Goal: Task Accomplishment & Management: Complete application form

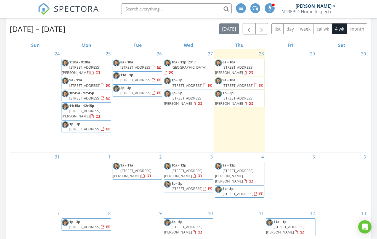
scroll to position [627, 378]
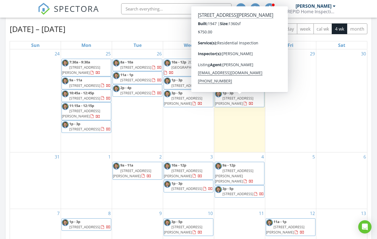
click at [250, 99] on span "167 McKendry Dr, Menlo Park 94025" at bounding box center [234, 101] width 38 height 10
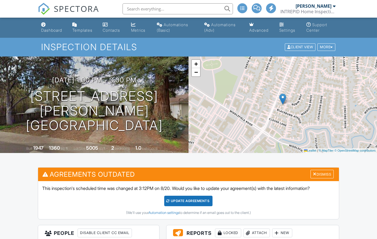
click at [147, 86] on div "08/28/2025 1:00 pm - 3:00 pm 167 McKendry Dr Menlo Park, CA 94025" at bounding box center [94, 105] width 189 height 56
click at [137, 84] on h3 "08/28/2025 1:00 pm - 3:00 pm" at bounding box center [94, 80] width 85 height 7
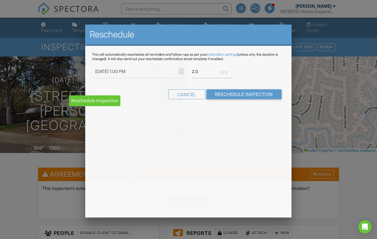
click at [0, 0] on div "27 28 29 30 31 1 2 3 4 5 6 7 8 9 10 11 12 13 14 15 16 17 18 19 20 21 22 23 24 2…" at bounding box center [0, 0] width 0 height 0
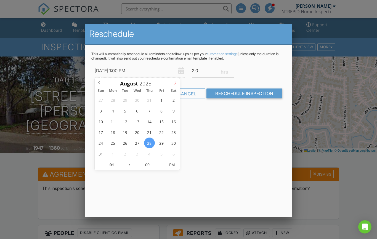
click at [173, 85] on icon at bounding box center [175, 83] width 4 height 4
type input "09/04/2025 1:00 PM"
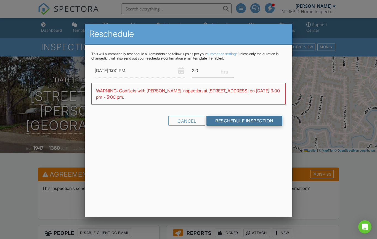
click at [239, 123] on input "Reschedule Inspection" at bounding box center [245, 121] width 76 height 10
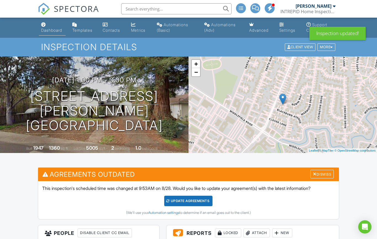
click at [46, 28] on div "Dashboard" at bounding box center [51, 30] width 21 height 5
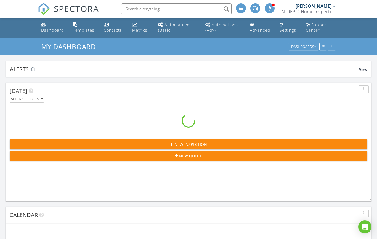
scroll to position [627, 378]
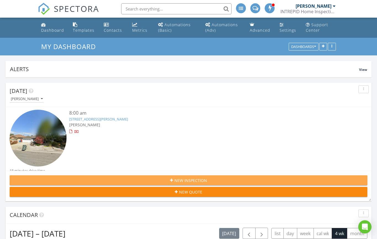
click at [204, 176] on button "New Inspection" at bounding box center [189, 181] width 358 height 10
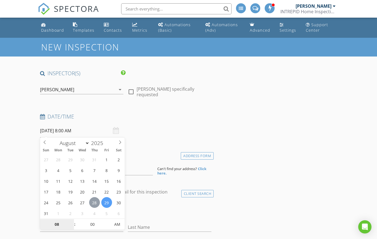
type input "08/28/2025 8:00 AM"
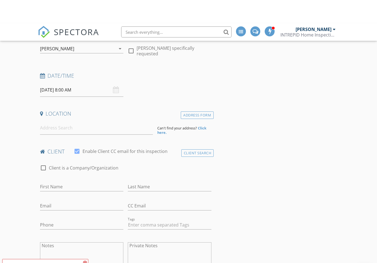
scroll to position [64, 0]
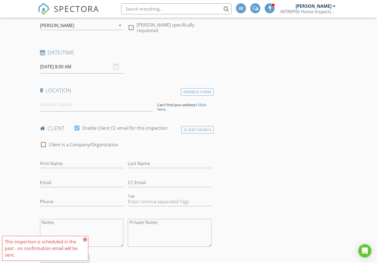
click at [93, 66] on input "08/28/2025 8:00 AM" at bounding box center [82, 67] width 84 height 14
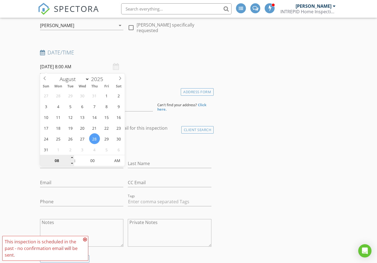
click at [59, 160] on input "08" at bounding box center [57, 160] width 34 height 11
type input "03"
type input "08/28/2025 3:00 PM"
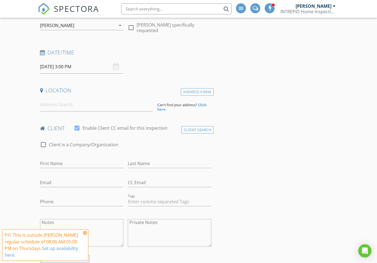
click at [60, 101] on input at bounding box center [96, 105] width 113 height 14
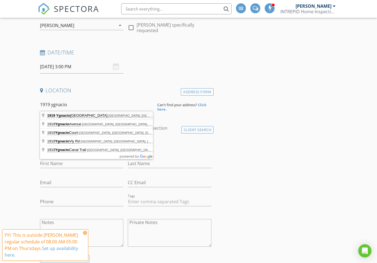
type input "1919 Ygnacio Valley Road, Walnut Creek, CA, USA"
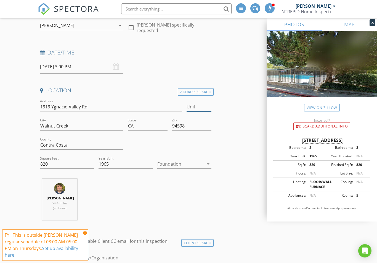
click at [197, 107] on input "Unit" at bounding box center [199, 106] width 25 height 9
type input "71"
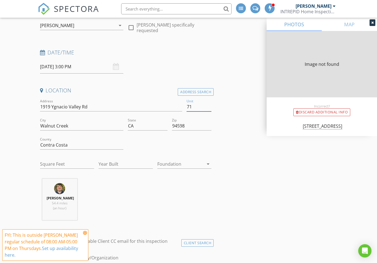
type input "820"
type input "1965"
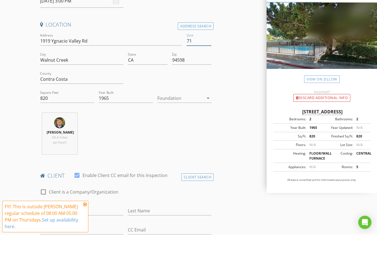
scroll to position [117, 0]
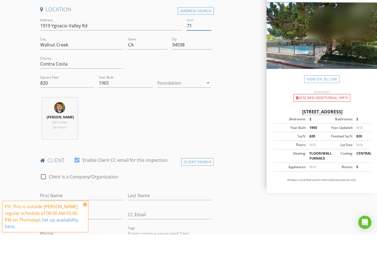
type input "71"
click at [205, 108] on icon "arrow_drop_down" at bounding box center [208, 111] width 7 height 7
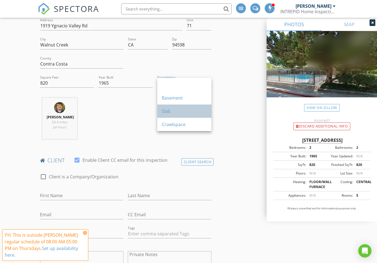
click at [173, 110] on div "Slab" at bounding box center [184, 111] width 45 height 7
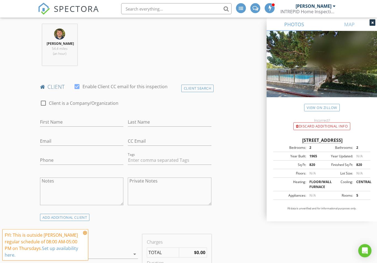
scroll to position [219, 0]
click at [63, 122] on input "First Name" at bounding box center [82, 121] width 84 height 9
click at [151, 120] on input "Last Name" at bounding box center [170, 121] width 84 height 9
click at [85, 125] on input "Matthew" at bounding box center [82, 121] width 84 height 9
type input "Matthew Mishler and"
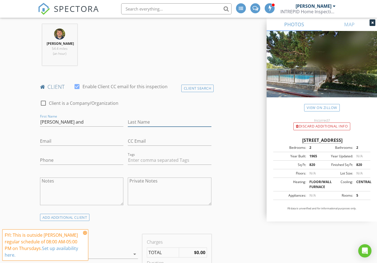
click at [149, 124] on input "Last Name" at bounding box center [170, 121] width 84 height 9
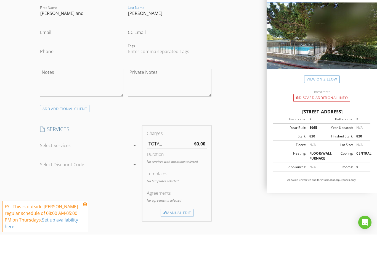
scroll to position [300, 0]
type input "Meera Balat"
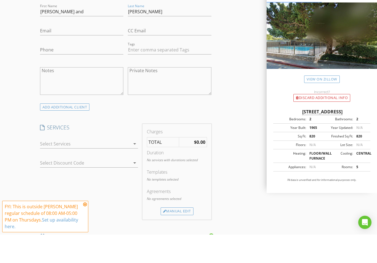
click at [137, 169] on icon "arrow_drop_down" at bounding box center [134, 172] width 7 height 7
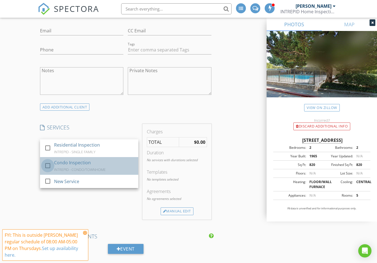
click at [47, 161] on div at bounding box center [47, 165] width 9 height 9
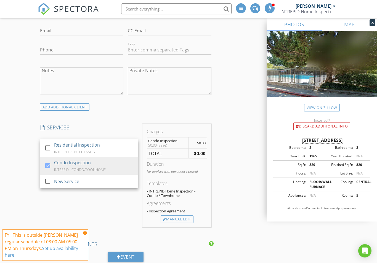
click at [160, 104] on div "ADD ADDITIONAL client" at bounding box center [126, 106] width 176 height 7
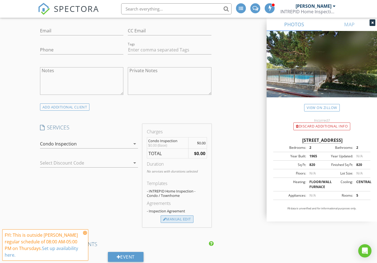
click at [176, 215] on div "Manual Edit" at bounding box center [177, 219] width 33 height 8
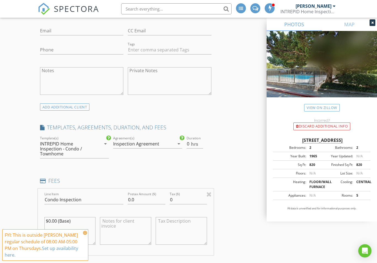
click at [127, 192] on div "Pretax Amount ($) 0.0" at bounding box center [147, 200] width 42 height 19
click at [132, 198] on input "0.0" at bounding box center [146, 199] width 37 height 9
type input "595.00"
click at [53, 219] on textarea "$0.00 (Base)" at bounding box center [69, 231] width 51 height 28
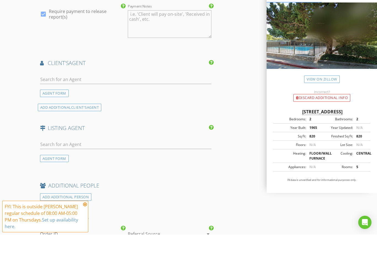
scroll to position [650, 0]
type textarea "$595.00 (Base)"
click at [75, 168] on input "text" at bounding box center [126, 172] width 172 height 9
type input "baz"
click at [86, 177] on li "George Bazlamit Park North Real Estate" at bounding box center [125, 184] width 171 height 15
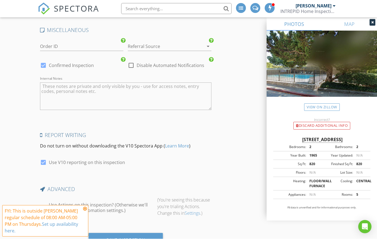
scroll to position [1000, 0]
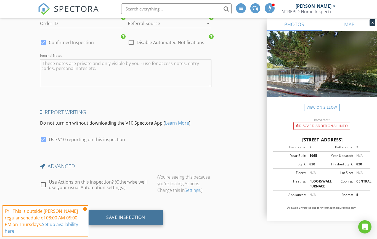
click at [130, 217] on div "Save Inspection" at bounding box center [125, 218] width 39 height 6
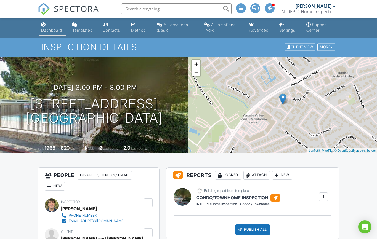
click at [50, 30] on div "Dashboard" at bounding box center [51, 30] width 21 height 5
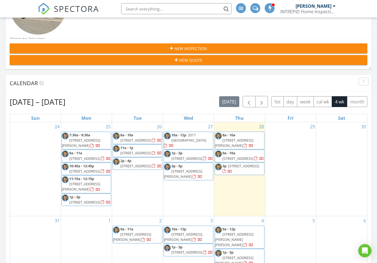
scroll to position [132, 0]
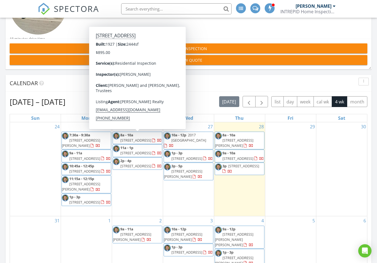
click at [144, 138] on span "1641 Portola Ave, Palo Alto 94306" at bounding box center [135, 140] width 31 height 5
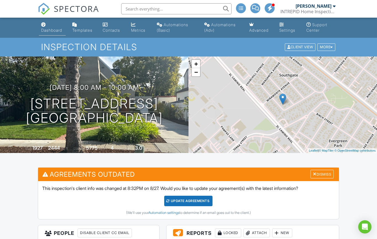
click at [51, 28] on div "Dashboard" at bounding box center [51, 30] width 21 height 5
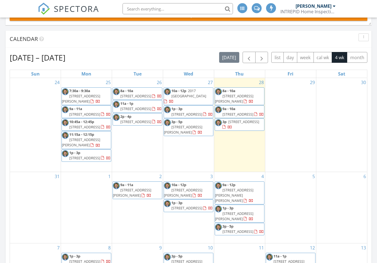
scroll to position [176, 0]
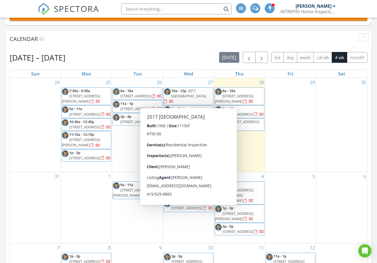
click at [193, 92] on span "2017 [GEOGRAPHIC_DATA]" at bounding box center [189, 93] width 35 height 10
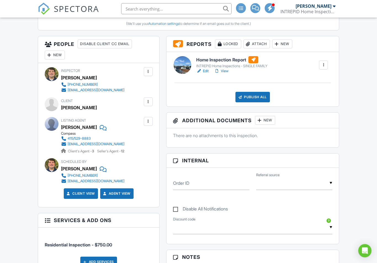
scroll to position [192, 0]
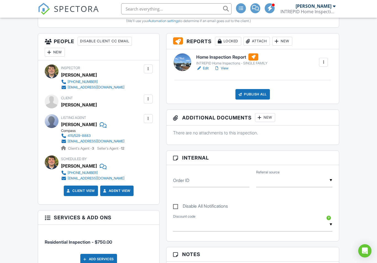
click at [228, 66] on link "View" at bounding box center [221, 68] width 14 height 6
